Goal: Find specific page/section: Find specific page/section

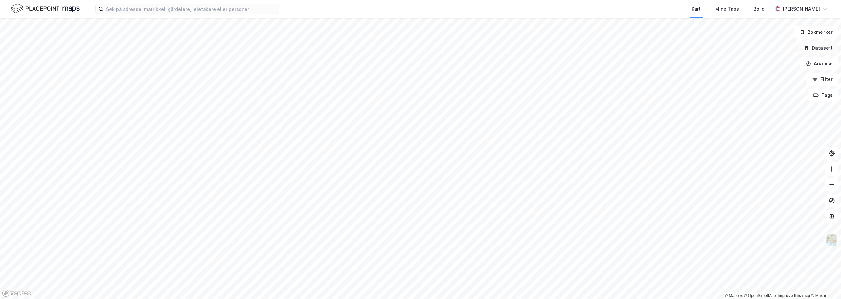
click at [818, 47] on button "Datasett" at bounding box center [818, 47] width 40 height 13
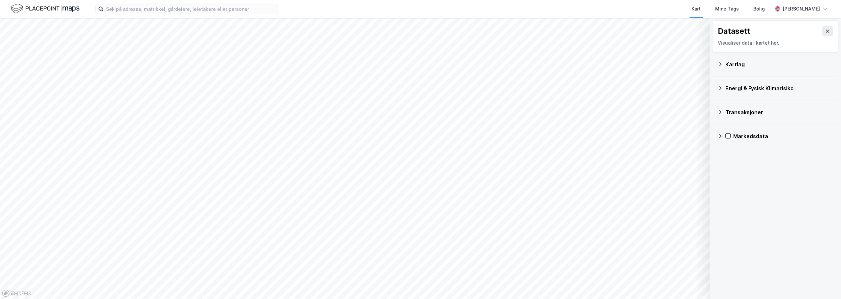
click at [742, 69] on div "Kartlag" at bounding box center [775, 64] width 116 height 16
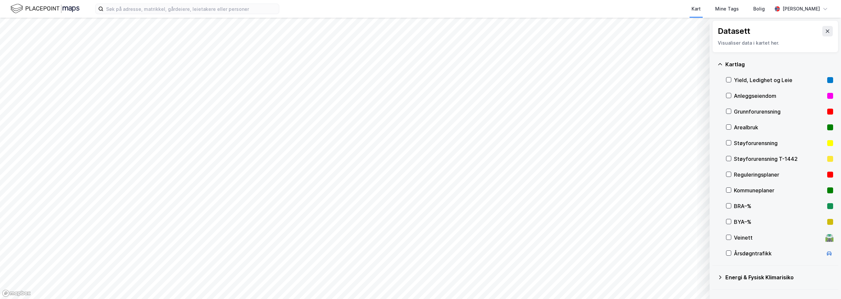
click at [753, 175] on div "Reguleringsplaner" at bounding box center [779, 175] width 91 height 8
